Goal: Entertainment & Leisure: Consume media (video, audio)

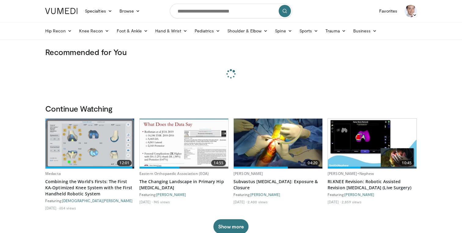
click at [386, 11] on link "Favorites" at bounding box center [388, 11] width 25 height 12
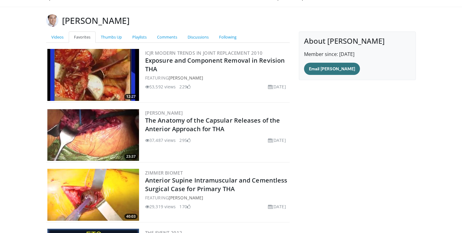
scroll to position [31, 0]
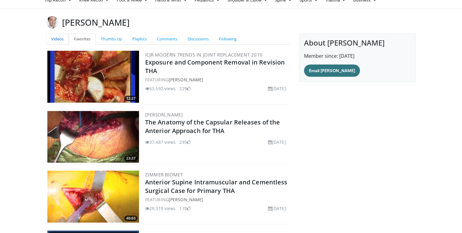
click at [58, 39] on link "Videos" at bounding box center [57, 38] width 23 height 11
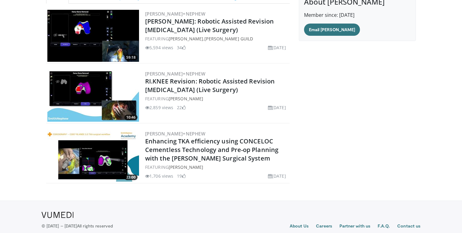
scroll to position [74, 0]
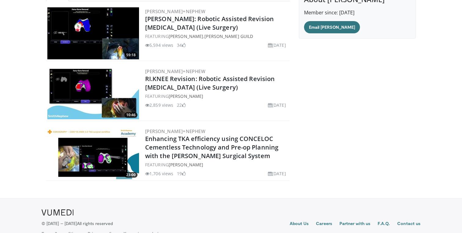
click at [113, 87] on img at bounding box center [93, 93] width 92 height 52
